Goal: Task Accomplishment & Management: Manage account settings

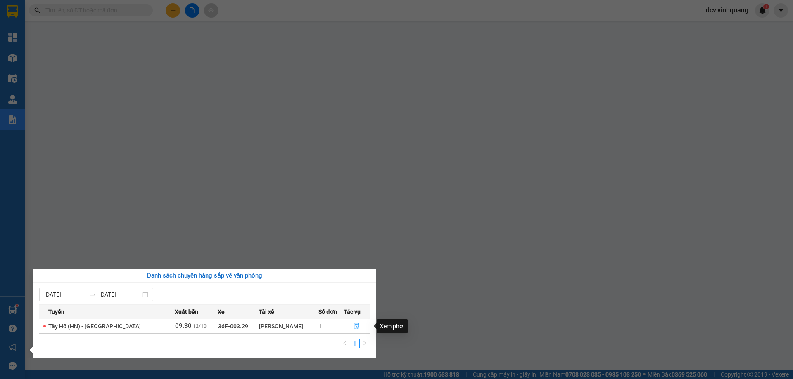
click at [355, 324] on icon "file-done" at bounding box center [356, 326] width 6 height 6
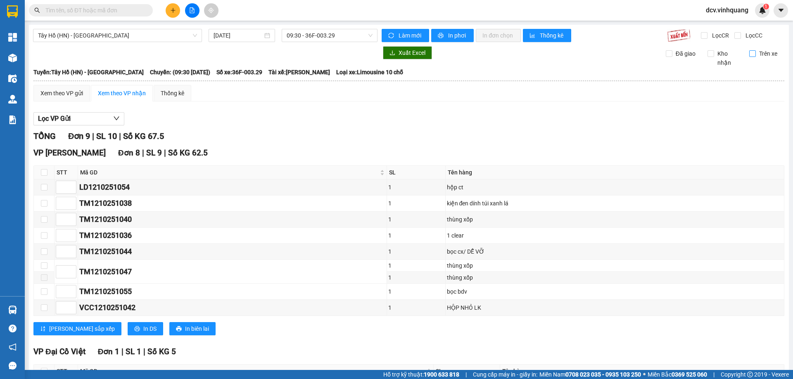
click at [749, 54] on input "Trên xe" at bounding box center [752, 53] width 7 height 7
checkbox input "true"
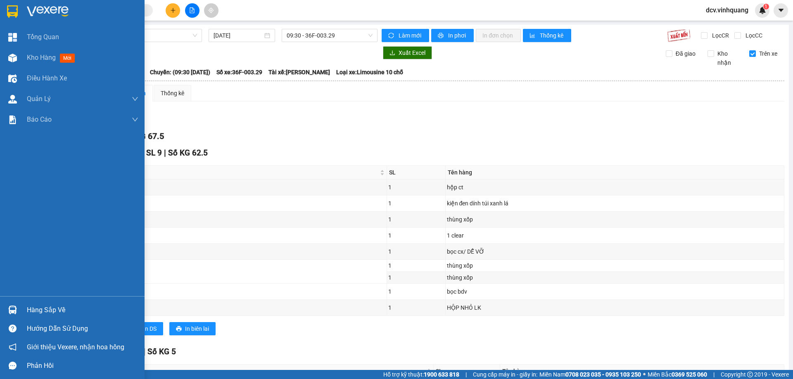
drag, startPoint x: 52, startPoint y: 307, endPoint x: 61, endPoint y: 305, distance: 9.6
click at [53, 307] on div "Hàng sắp về" at bounding box center [82, 310] width 111 height 12
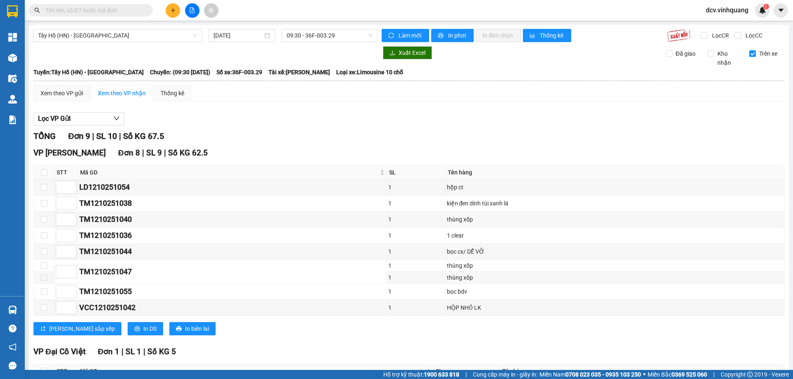
click at [550, 120] on section "Kết quả tìm kiếm ( 0 ) Bộ lọc No Data dcv.vinhquang 1 Tổng Quan Kho hàng mới Đi…" at bounding box center [396, 189] width 793 height 379
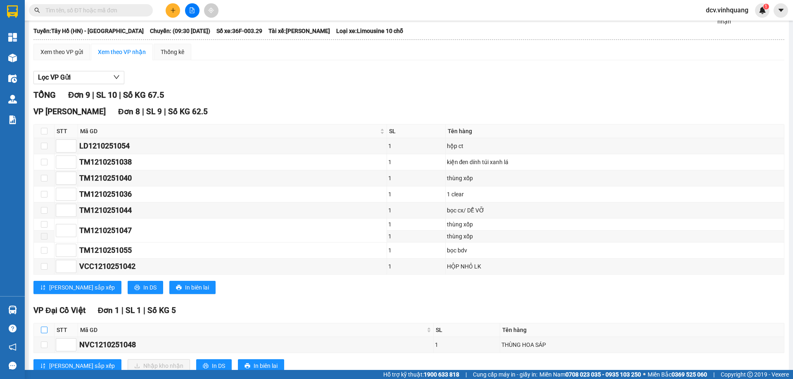
click at [46, 329] on input "checkbox" at bounding box center [44, 330] width 7 height 7
checkbox input "true"
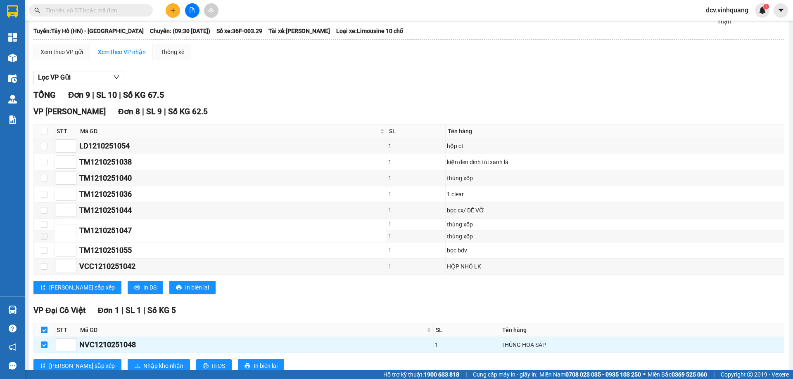
scroll to position [67, 0]
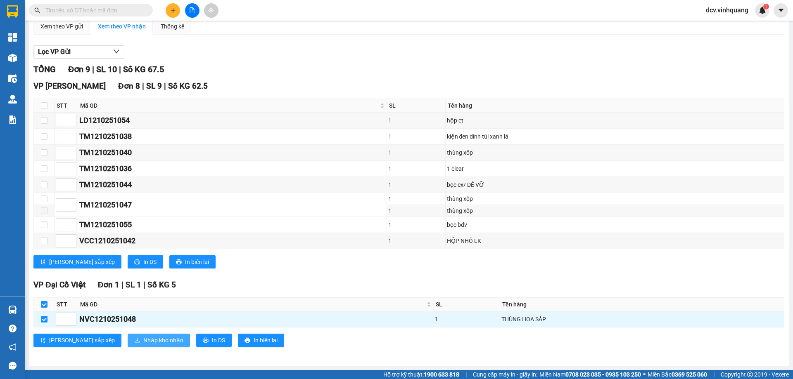
click at [143, 337] on span "Nhập kho nhận" at bounding box center [163, 340] width 40 height 9
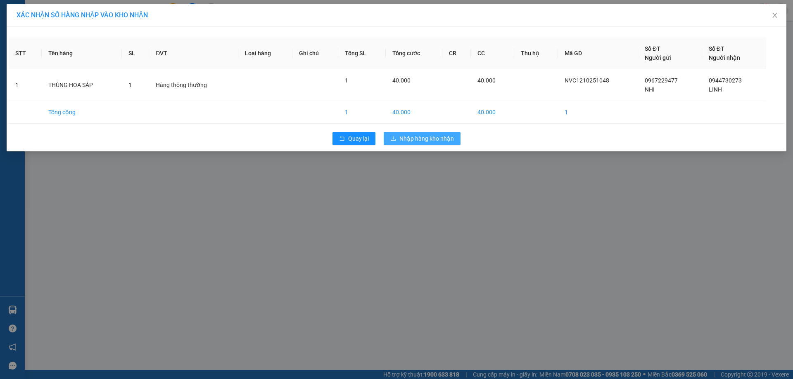
click at [436, 139] on span "Nhập hàng kho nhận" at bounding box center [426, 138] width 54 height 9
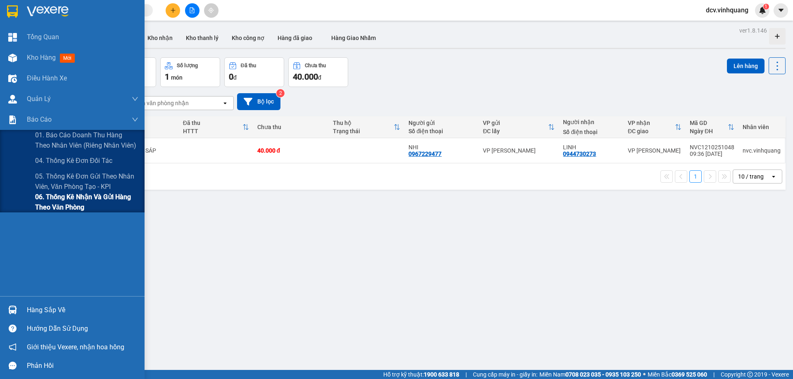
click at [65, 199] on span "06. Thống kê nhận và gửi hàng theo văn phòng" at bounding box center [86, 202] width 103 height 21
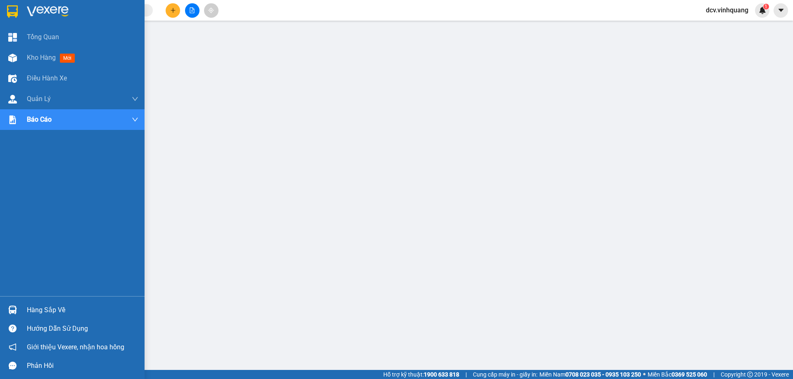
click at [27, 308] on div "Hàng sắp về" at bounding box center [82, 310] width 111 height 12
click at [19, 58] on div at bounding box center [12, 58] width 14 height 14
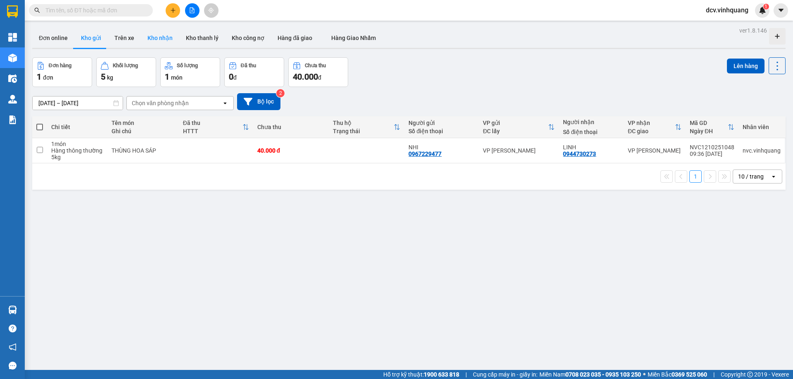
click at [168, 35] on button "Kho nhận" at bounding box center [160, 38] width 38 height 20
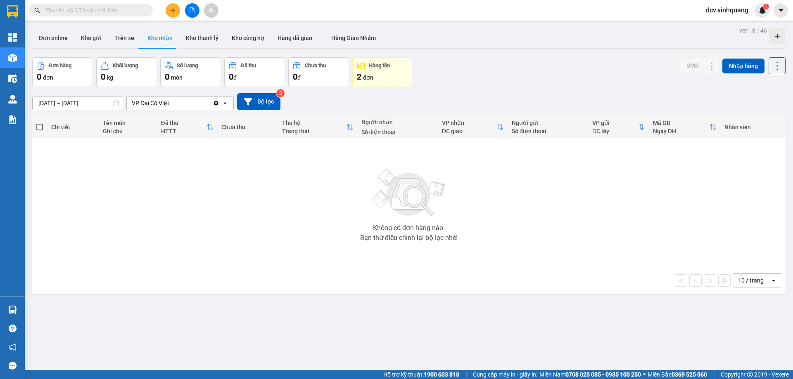
click at [779, 64] on div "ver 1.8.146 Đơn online Kho gửi Trên xe Kho nhận Kho thanh lý Kho công nợ Hàng đ…" at bounding box center [409, 214] width 760 height 379
drag, startPoint x: 777, startPoint y: 62, endPoint x: 776, endPoint y: 67, distance: 5.4
click at [777, 63] on button at bounding box center [776, 65] width 17 height 17
click at [762, 107] on span "Làm mới" at bounding box center [759, 103] width 23 height 8
click at [50, 38] on button "Đơn online" at bounding box center [53, 38] width 42 height 20
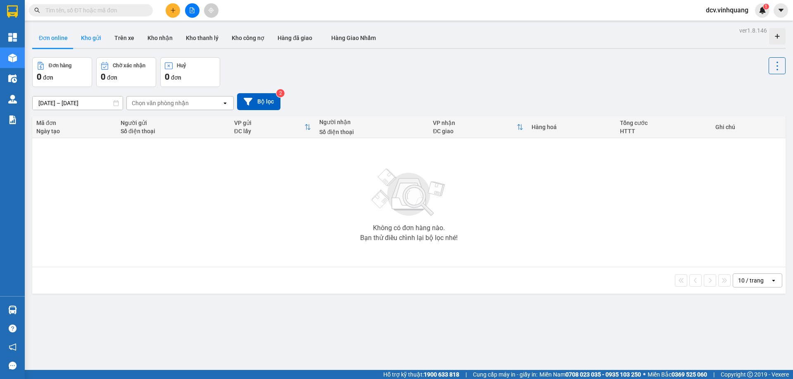
click at [88, 36] on button "Kho gửi" at bounding box center [90, 38] width 33 height 20
type input "[DATE] – [DATE]"
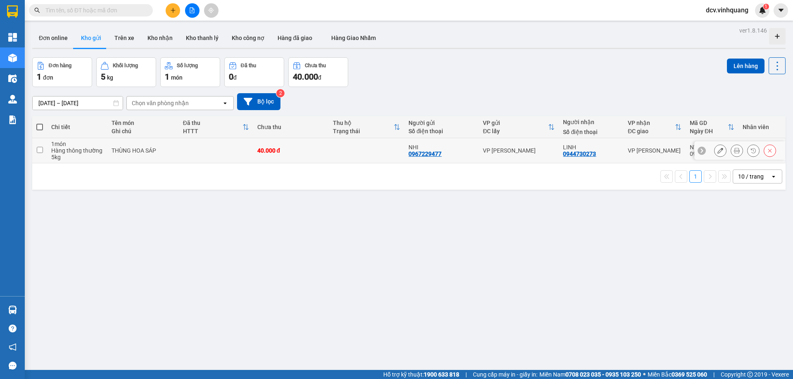
click at [427, 152] on div "0967229477" at bounding box center [424, 154] width 33 height 7
copy div "0967229477"
click at [103, 9] on input "text" at bounding box center [93, 10] width 97 height 9
paste input "0967229477"
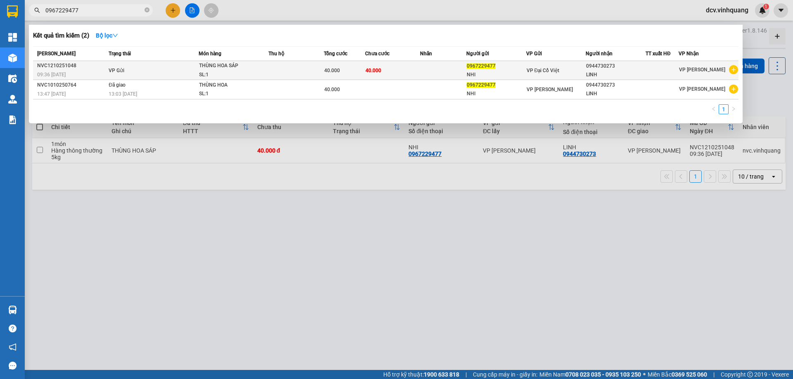
type input "0967229477"
click at [268, 66] on span "THÙNG HOA SÁP SL: 1" at bounding box center [233, 71] width 69 height 18
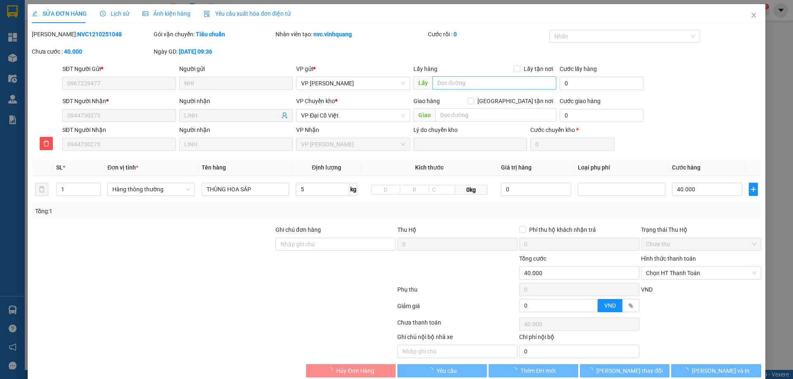
type input "0967229477"
type input "NHI"
type input "0944730273"
type input "LINH"
type input "0"
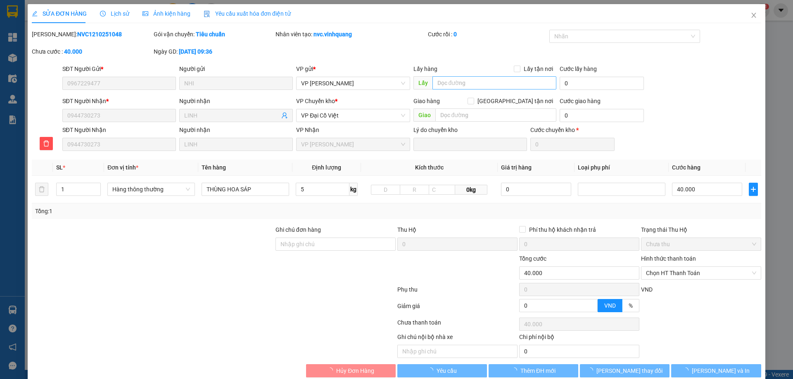
type input "40.000"
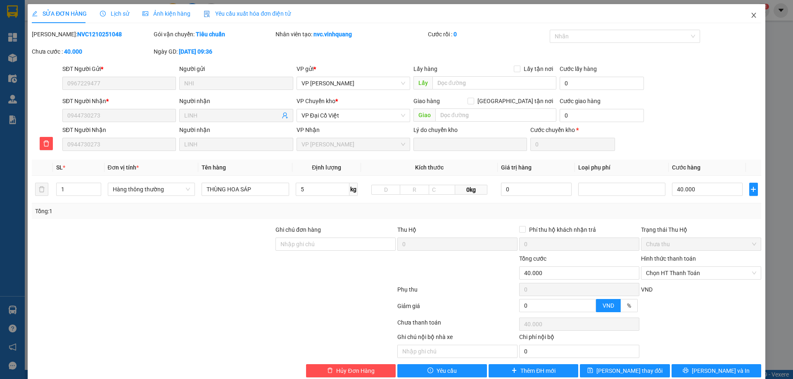
click at [751, 15] on icon "close" at bounding box center [753, 15] width 7 height 7
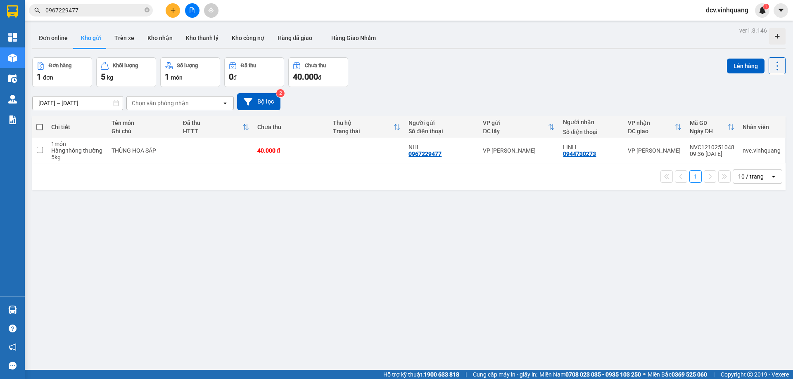
drag, startPoint x: 128, startPoint y: 13, endPoint x: 139, endPoint y: 11, distance: 10.9
click at [131, 13] on input "0967229477" at bounding box center [93, 10] width 97 height 9
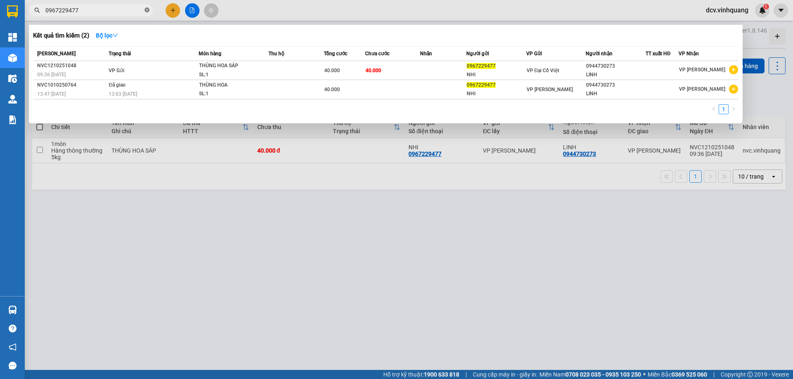
click at [147, 11] on icon "close-circle" at bounding box center [146, 9] width 5 height 5
